Goal: Task Accomplishment & Management: Manage account settings

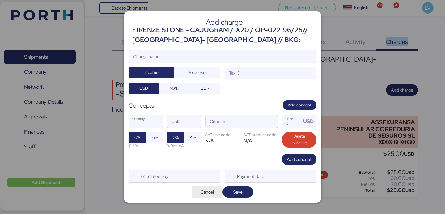
click at [202, 196] on span "Cancel" at bounding box center [206, 191] width 31 height 11
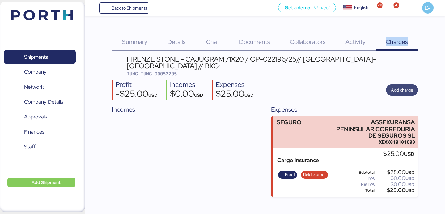
click at [409, 93] on span "Add charge" at bounding box center [402, 89] width 22 height 7
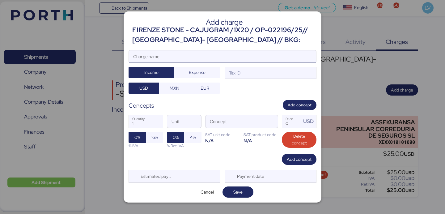
click at [265, 52] on input "Charge name" at bounding box center [222, 56] width 187 height 12
type input "c"
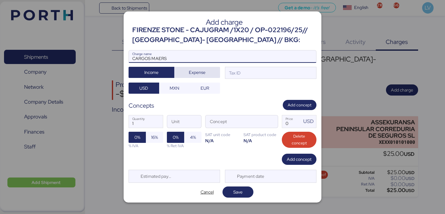
type input "CARGOS MAERS"
click at [195, 71] on span "Expense" at bounding box center [197, 72] width 17 height 7
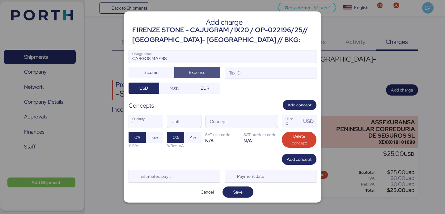
click at [229, 82] on div "CARGOS MAERS Charge name Income Expense Tax ID USD MXN EUR" at bounding box center [222, 72] width 188 height 44
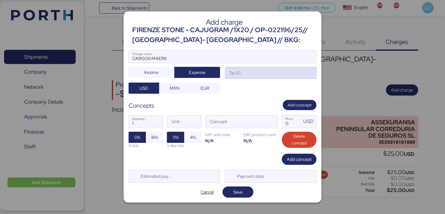
click at [232, 71] on div "Tax ID" at bounding box center [234, 72] width 13 height 7
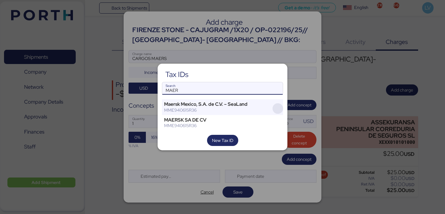
type input "MAER"
click at [277, 109] on span "button" at bounding box center [277, 108] width 10 height 10
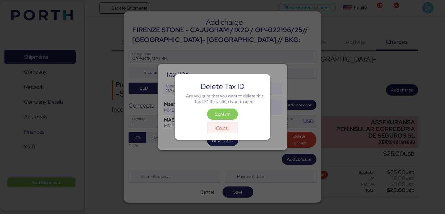
click at [221, 126] on span "Cancel" at bounding box center [222, 127] width 13 height 7
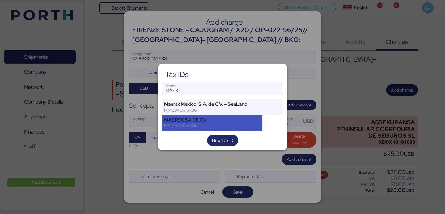
click at [210, 124] on div "MME940615R36" at bounding box center [212, 126] width 96 height 6
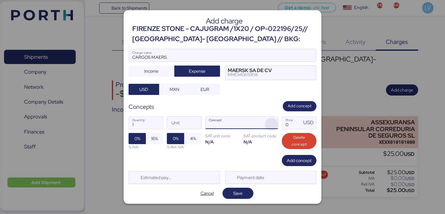
click at [265, 121] on span "button" at bounding box center [271, 124] width 13 height 13
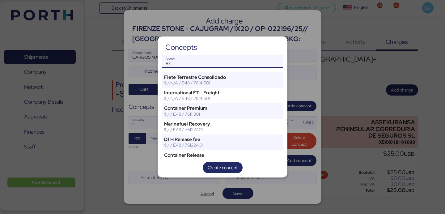
type input "R"
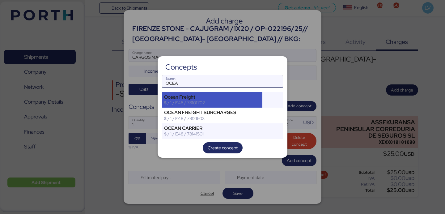
type input "OCEA"
click at [239, 95] on div "Ocean Freight" at bounding box center [212, 97] width 96 height 6
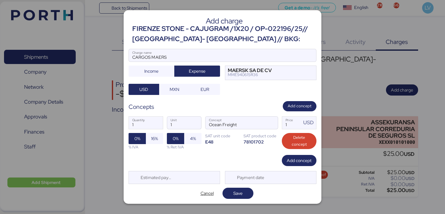
click at [291, 153] on div "1 Quantity 1 Unit Ocean Freight Concept 1 Price USD 0% 16% % IVA 0% 4% % Ret IV…" at bounding box center [222, 133] width 188 height 44
click at [291, 159] on span "Add concept" at bounding box center [298, 160] width 25 height 7
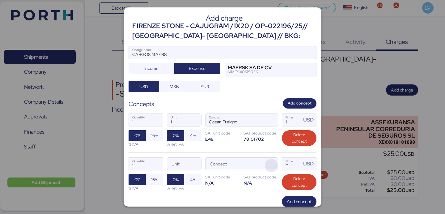
click at [277, 160] on span "button" at bounding box center [271, 165] width 13 height 13
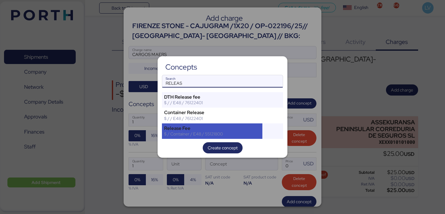
type input "RELEAS"
click at [229, 132] on div "$ / Container / E48 / 55121800" at bounding box center [212, 134] width 96 height 6
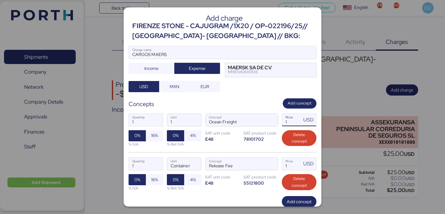
click at [289, 121] on input "1" at bounding box center [291, 120] width 19 height 12
type input "1430"
click at [291, 168] on input "1" at bounding box center [291, 163] width 19 height 12
type input "265"
click at [257, 137] on div "78101702" at bounding box center [260, 139] width 35 height 6
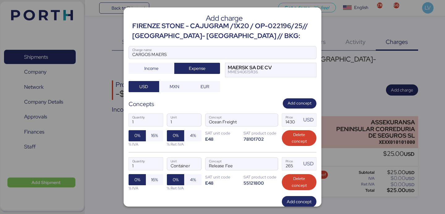
scroll to position [38, 0]
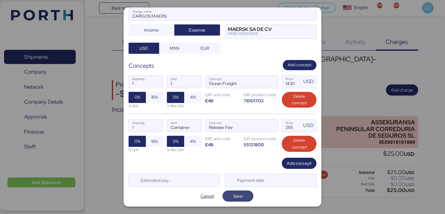
click at [242, 196] on span "Save" at bounding box center [237, 195] width 9 height 7
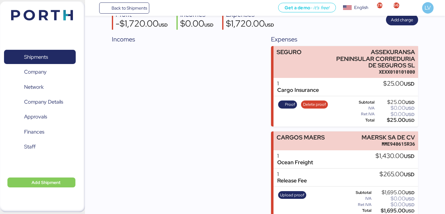
scroll to position [78, 0]
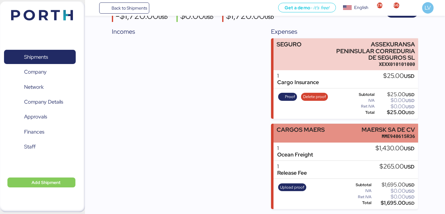
click at [311, 138] on div "CARGOS MAERS" at bounding box center [300, 132] width 48 height 13
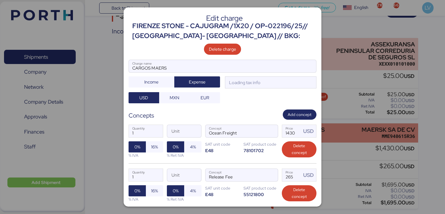
scroll to position [0, 0]
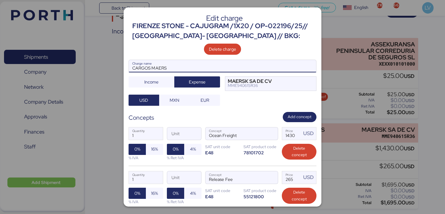
click at [246, 63] on input "CARGOS MAERS" at bounding box center [222, 66] width 187 height 12
click at [244, 67] on input "CARGOS MAERS" at bounding box center [222, 66] width 187 height 12
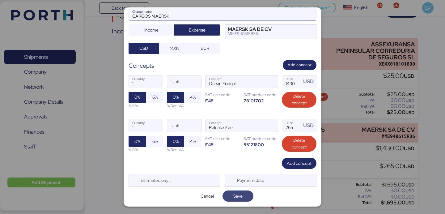
type input "CARGOS MAERSK"
click at [242, 193] on span "Save" at bounding box center [237, 195] width 9 height 7
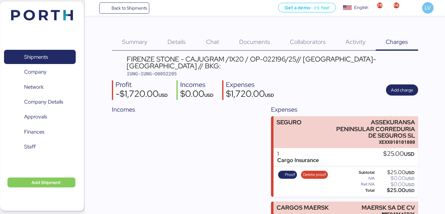
click at [249, 195] on div at bounding box center [222, 107] width 445 height 214
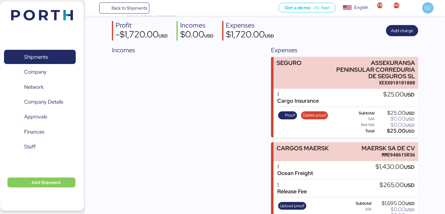
scroll to position [78, 0]
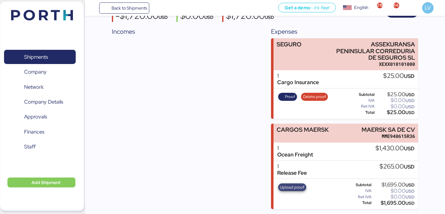
click at [292, 189] on span "Upload proof" at bounding box center [292, 187] width 24 height 7
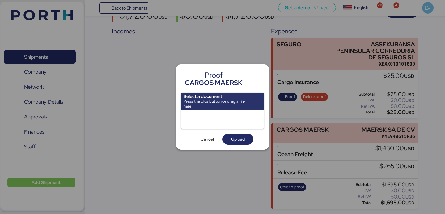
click at [218, 108] on input "file" at bounding box center [222, 101] width 83 height 17
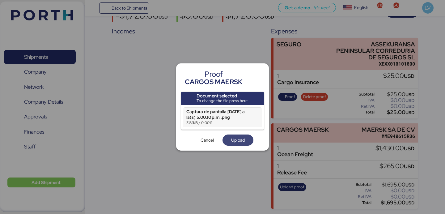
click at [237, 136] on span "Upload" at bounding box center [238, 139] width 14 height 7
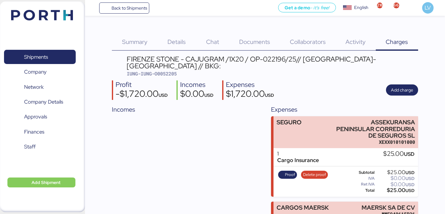
scroll to position [78, 0]
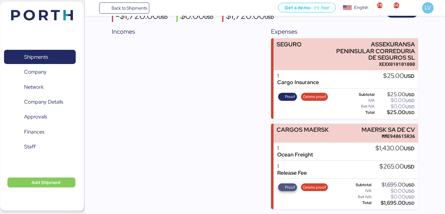
click at [289, 185] on span "Proof" at bounding box center [290, 187] width 10 height 7
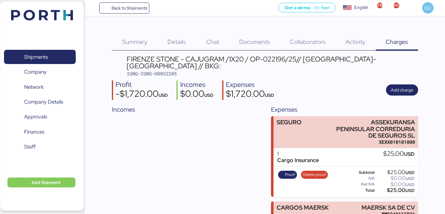
click at [263, 38] on span "Documents" at bounding box center [254, 42] width 31 height 8
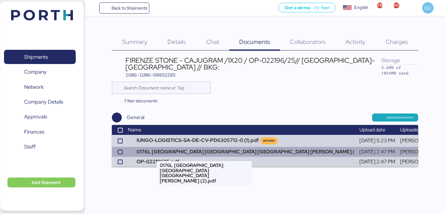
click at [206, 152] on td "0176L [GEOGRAPHIC_DATA] [GEOGRAPHIC_DATA] [GEOGRAPHIC_DATA] [PERSON_NAME] (" at bounding box center [240, 152] width 231 height 10
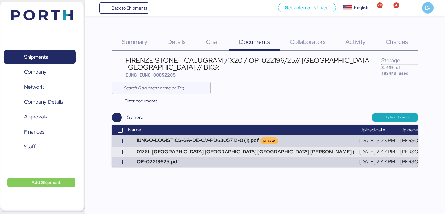
click at [393, 34] on div "Charges 0" at bounding box center [396, 38] width 42 height 25
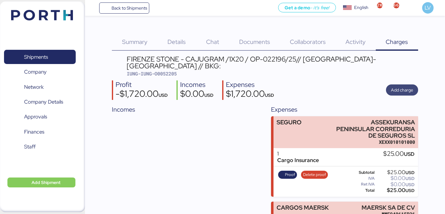
click at [409, 87] on span "Add charge" at bounding box center [402, 89] width 22 height 7
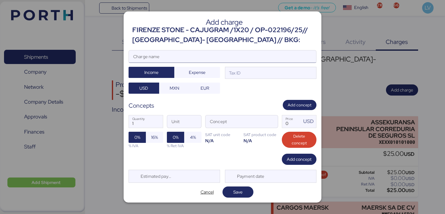
click at [199, 51] on input "Charge name" at bounding box center [222, 56] width 187 height 12
click at [207, 55] on input "Charge name" at bounding box center [222, 56] width 187 height 12
paste input "0176L"
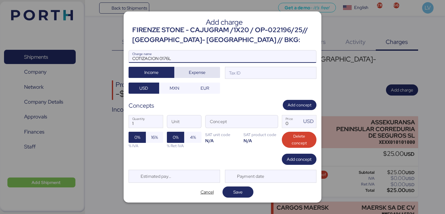
type input "COTIZACION 0176L"
click at [196, 73] on span "Expense" at bounding box center [197, 72] width 17 height 7
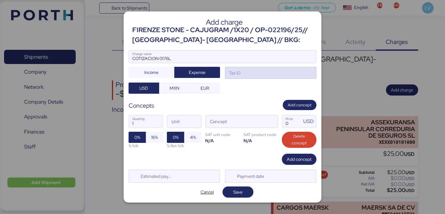
click at [232, 72] on div "Tax ID" at bounding box center [234, 72] width 13 height 7
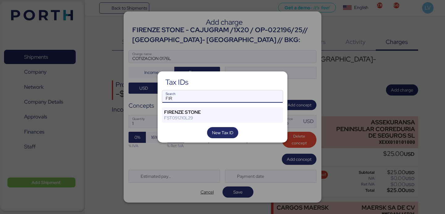
type input "FIR"
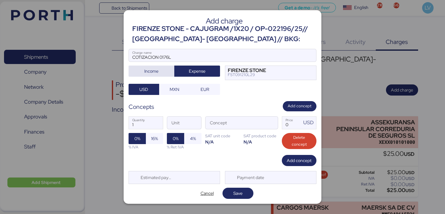
click at [152, 70] on span "Income" at bounding box center [151, 70] width 14 height 7
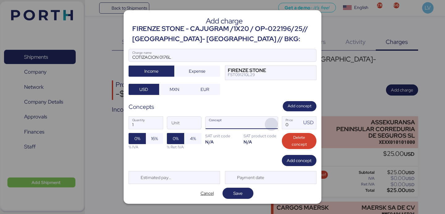
click at [267, 130] on span "button" at bounding box center [271, 124] width 13 height 13
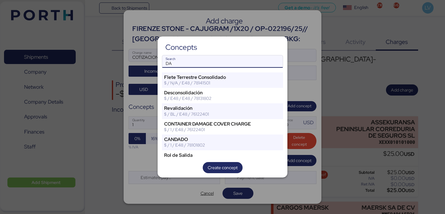
type input "D"
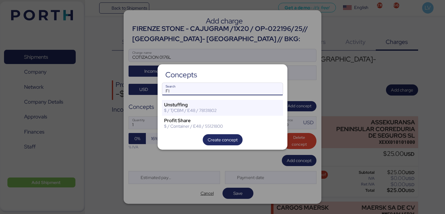
type input "F"
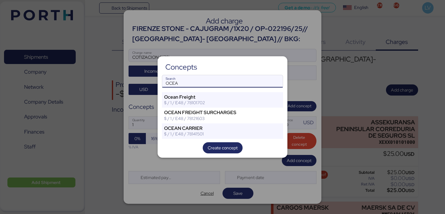
type input "OCEA"
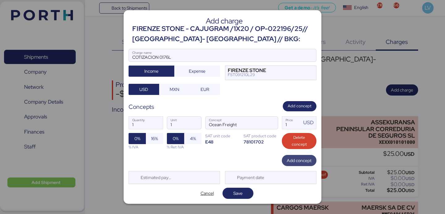
click at [312, 161] on span "Add concept" at bounding box center [299, 160] width 35 height 11
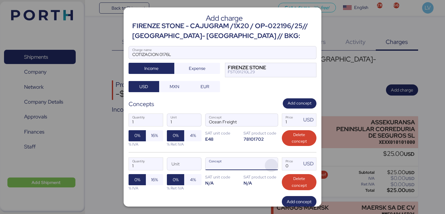
click at [268, 165] on span "button" at bounding box center [271, 165] width 13 height 13
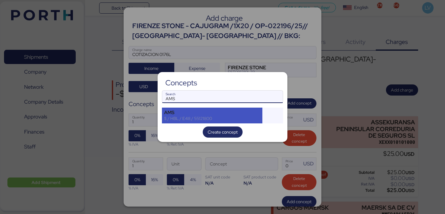
type input "AMS"
click at [230, 119] on div "$ / HBL / E48 / 55121800" at bounding box center [212, 118] width 96 height 6
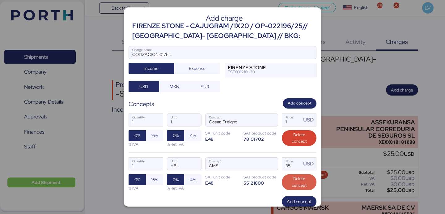
scroll to position [38, 0]
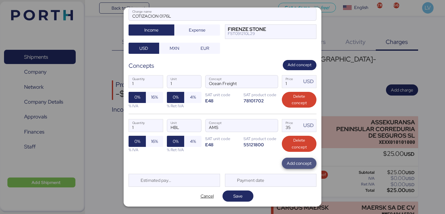
click at [302, 167] on span "Add concept" at bounding box center [298, 163] width 25 height 9
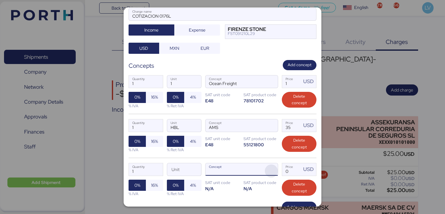
click at [269, 169] on span "button" at bounding box center [271, 170] width 13 height 13
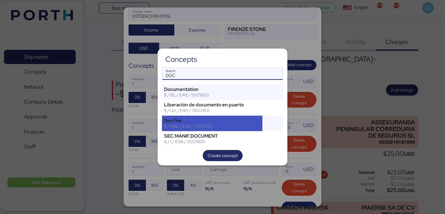
type input "DOC"
click at [236, 118] on div "Doc Fee" at bounding box center [212, 121] width 96 height 6
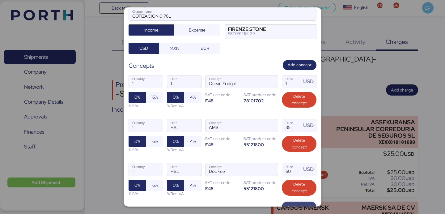
click at [290, 202] on span "Add concept" at bounding box center [299, 206] width 35 height 11
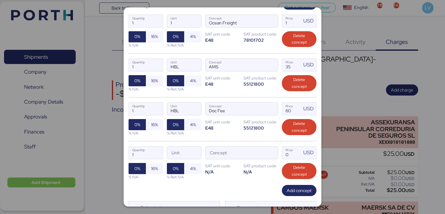
scroll to position [105, 0]
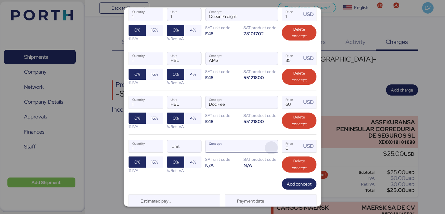
click at [271, 147] on span "button" at bounding box center [271, 147] width 13 height 13
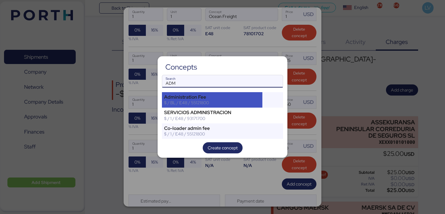
type input "ADM"
click at [234, 97] on div "Administration Fee" at bounding box center [212, 97] width 96 height 6
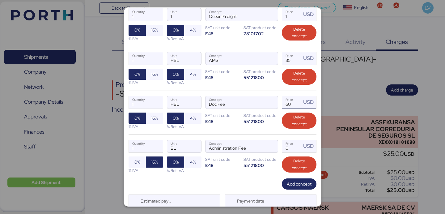
click at [297, 101] on input "60" at bounding box center [291, 102] width 19 height 12
type input "50"
click at [291, 151] on input "Price USD" at bounding box center [291, 146] width 19 height 12
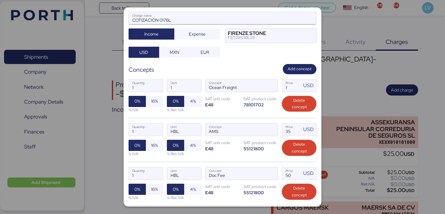
scroll to position [17, 0]
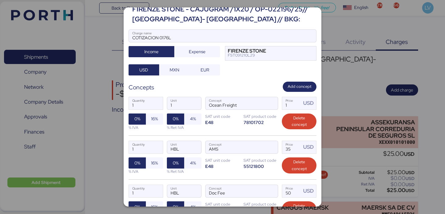
type input "50"
click at [292, 100] on input "1" at bounding box center [291, 103] width 19 height 12
type input "1950"
click at [246, 89] on div "Concepts Add concept" at bounding box center [222, 87] width 188 height 10
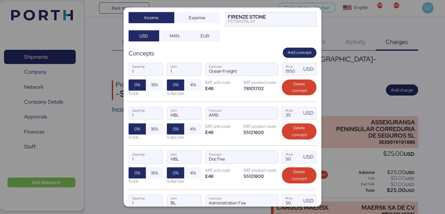
scroll to position [111, 0]
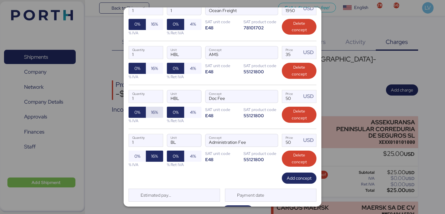
click at [154, 114] on span "16%" at bounding box center [154, 111] width 7 height 7
click at [155, 73] on span "16%" at bounding box center [154, 68] width 17 height 11
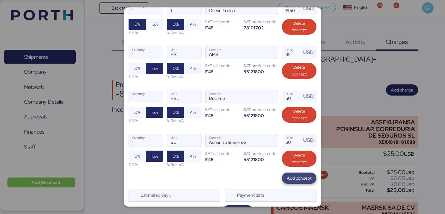
click at [294, 177] on span "Add concept" at bounding box center [298, 177] width 25 height 7
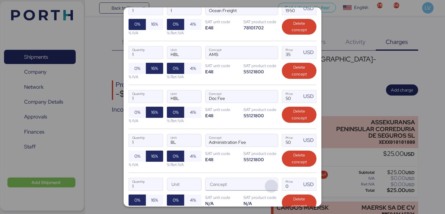
click at [270, 183] on span "button" at bounding box center [271, 185] width 13 height 13
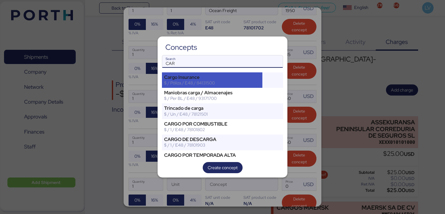
type input "CAR"
click at [243, 81] on div "$ / Póliza / E48 / 84131500" at bounding box center [212, 83] width 96 height 6
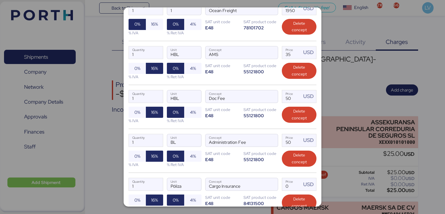
scroll to position [168, 0]
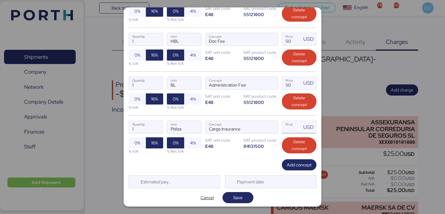
click at [291, 128] on input "Price USD" at bounding box center [291, 127] width 19 height 12
type input "75"
click at [295, 166] on span "Add concept" at bounding box center [298, 164] width 25 height 7
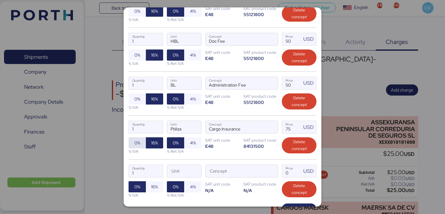
click at [139, 139] on span "0%" at bounding box center [136, 142] width 7 height 9
click at [268, 173] on span "button" at bounding box center [271, 172] width 13 height 13
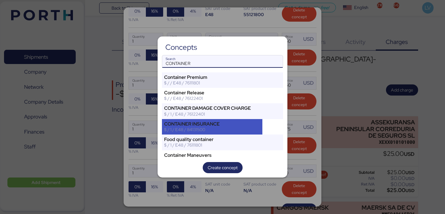
type input "CONTAINER"
click at [227, 125] on div "CONTAINER INSURANCE" at bounding box center [212, 124] width 96 height 6
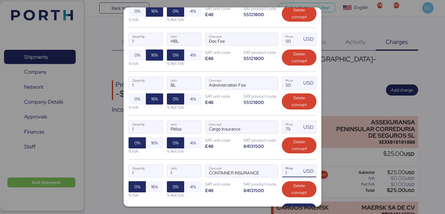
click at [291, 172] on input "1" at bounding box center [291, 171] width 19 height 12
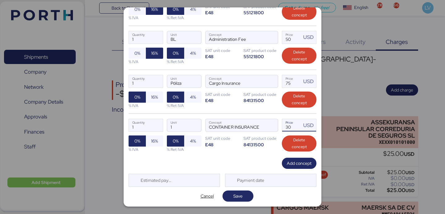
type input "30"
click at [196, 176] on div "Estimated payment date" at bounding box center [173, 180] width 91 height 13
click at [247, 197] on span "Save" at bounding box center [237, 195] width 21 height 9
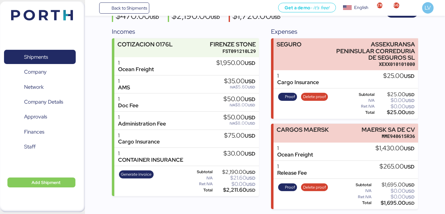
scroll to position [0, 0]
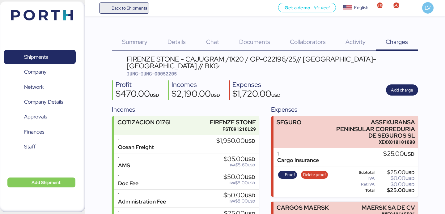
click at [140, 7] on span "Back to Shipments" at bounding box center [129, 7] width 36 height 7
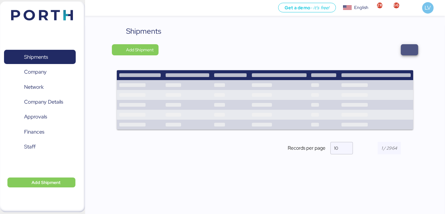
click at [412, 54] on span "button" at bounding box center [408, 49] width 7 height 9
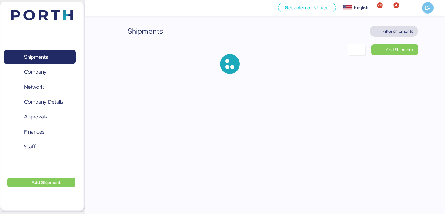
click at [402, 36] on span "Filter shipments" at bounding box center [393, 31] width 48 height 11
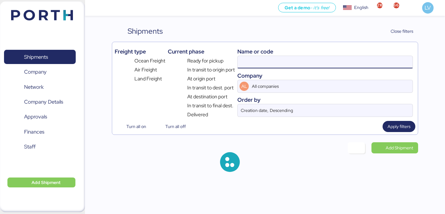
click at [358, 59] on input at bounding box center [324, 62] width 175 height 12
paste input "040500428417"
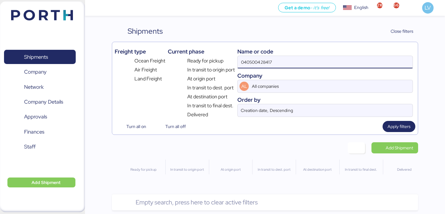
click at [301, 52] on div "Name or code" at bounding box center [324, 51] width 175 height 8
click at [300, 60] on input "040500428417" at bounding box center [324, 62] width 175 height 12
paste input "O0052014-169180-GP"
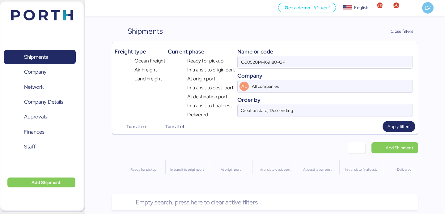
drag, startPoint x: 259, startPoint y: 62, endPoint x: 382, endPoint y: 65, distance: 122.9
click at [382, 65] on input "O0052014-169180-GP" at bounding box center [324, 62] width 175 height 12
type input "O0052014"
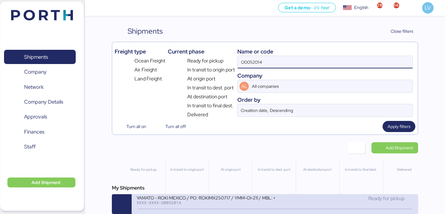
click at [212, 203] on div "XXXX-XXXX-O0052014" at bounding box center [205, 202] width 138 height 4
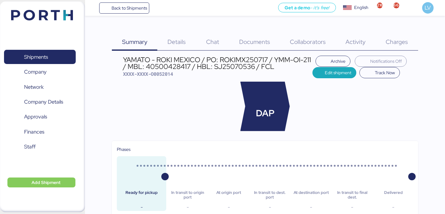
click at [183, 44] on span "Details" at bounding box center [176, 42] width 18 height 8
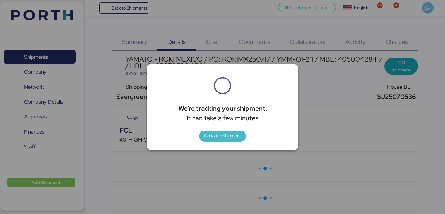
click at [227, 136] on span "Go to the shipment" at bounding box center [222, 135] width 37 height 7
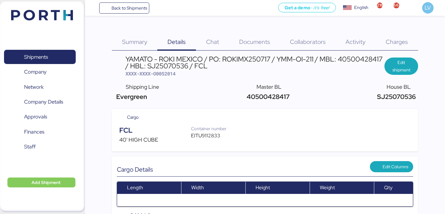
click at [211, 133] on div "EITU9112833" at bounding box center [212, 135] width 42 height 7
copy div "EITU9112833"
click at [264, 41] on span "Documents" at bounding box center [254, 42] width 31 height 8
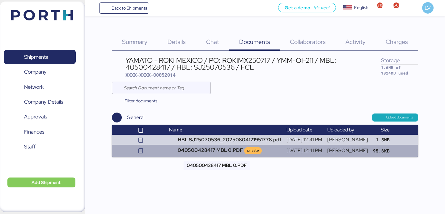
click at [219, 149] on td "040500428417 MBL 0.PDF private" at bounding box center [224, 150] width 117 height 12
